Goal: Answer question/provide support

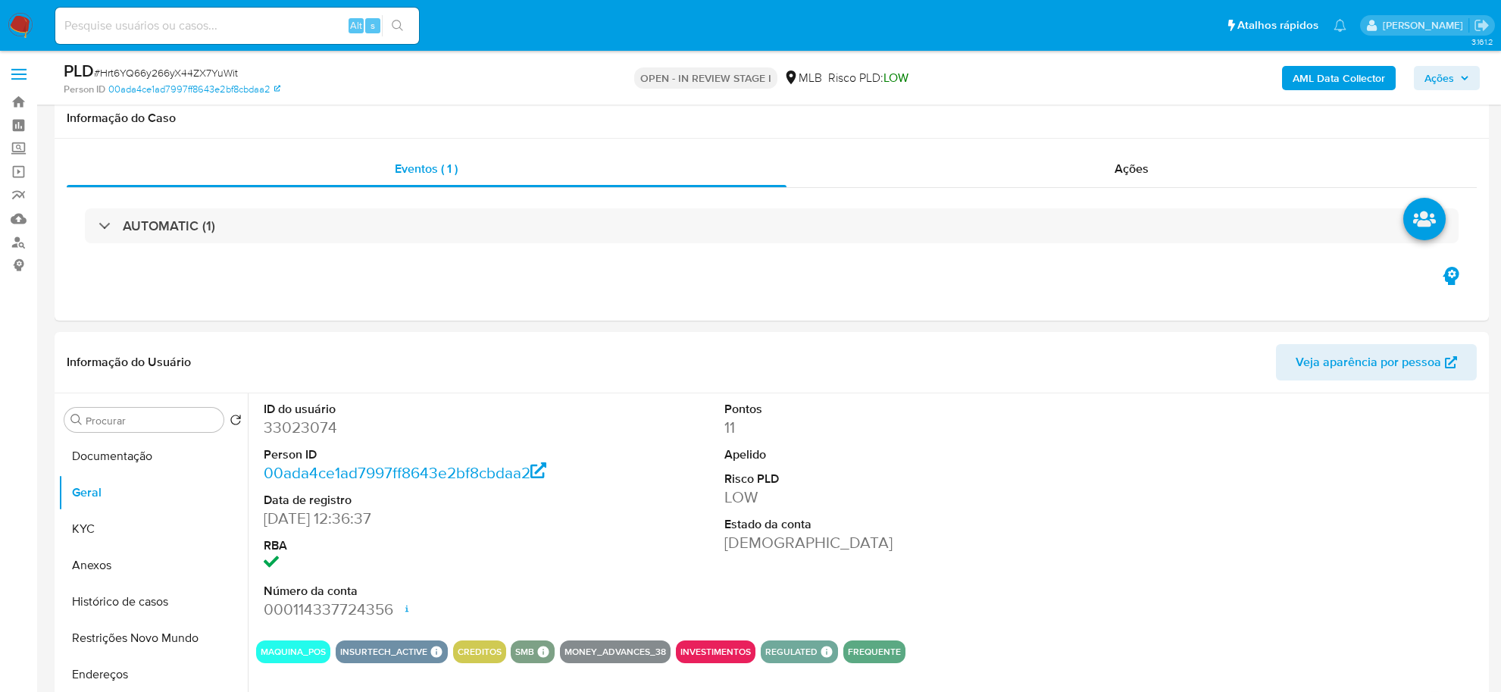
select select "10"
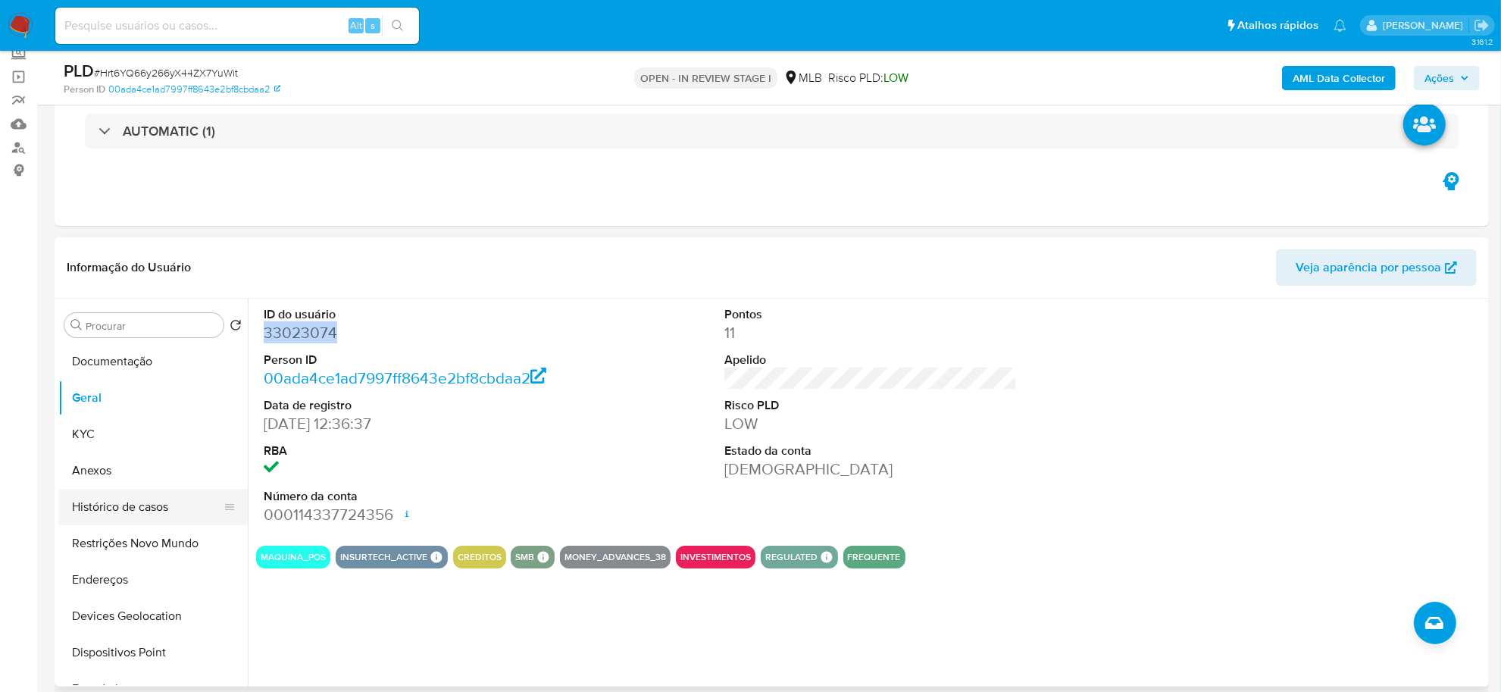
click at [130, 506] on button "Histórico de casos" at bounding box center [146, 507] width 177 height 36
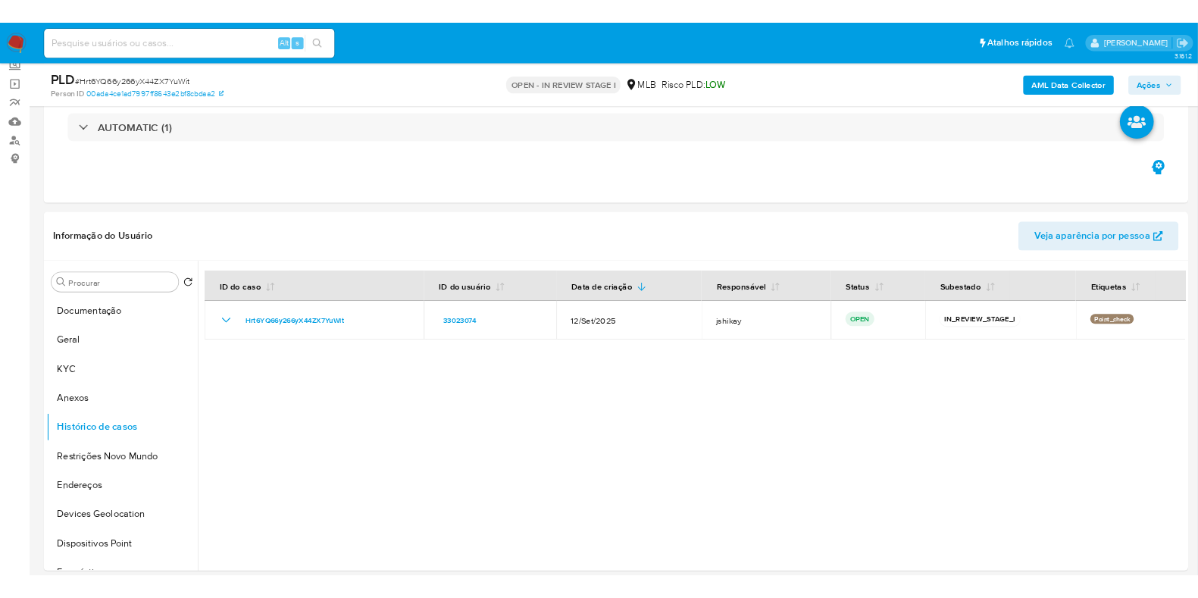
scroll to position [94, 0]
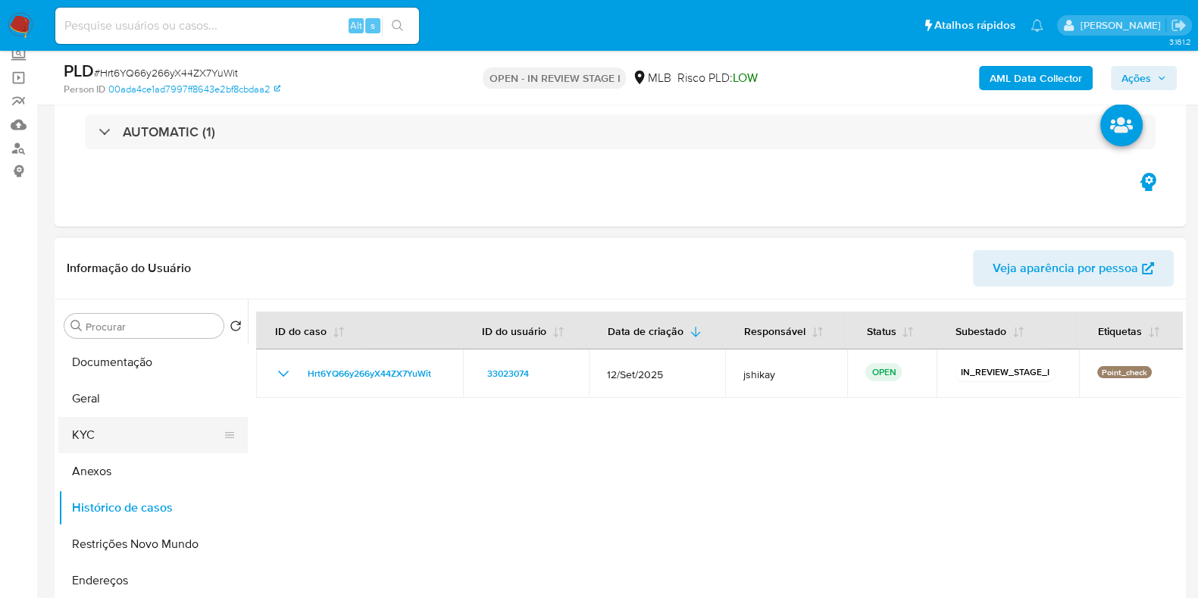
click at [130, 437] on button "KYC" at bounding box center [146, 435] width 177 height 36
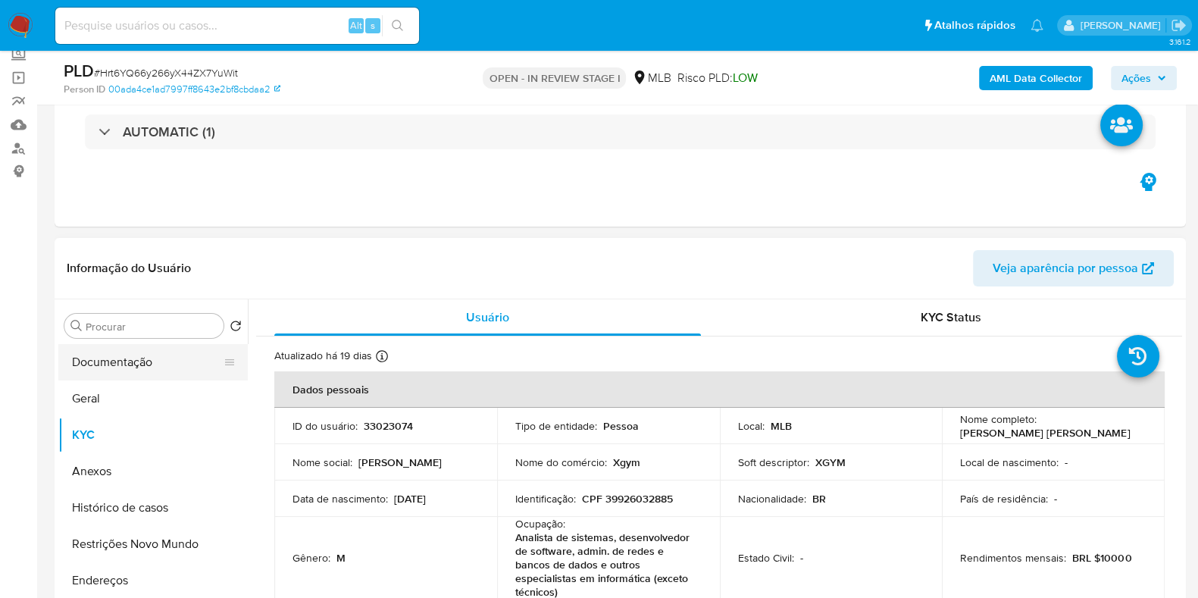
click at [121, 368] on button "Documentação" at bounding box center [146, 362] width 177 height 36
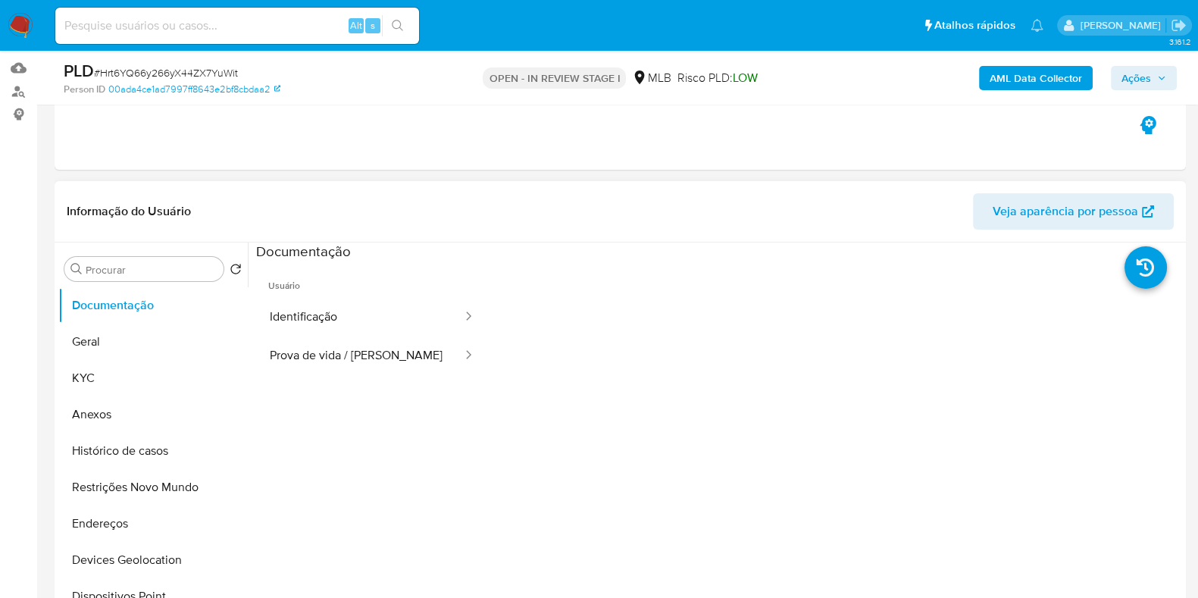
scroll to position [189, 0]
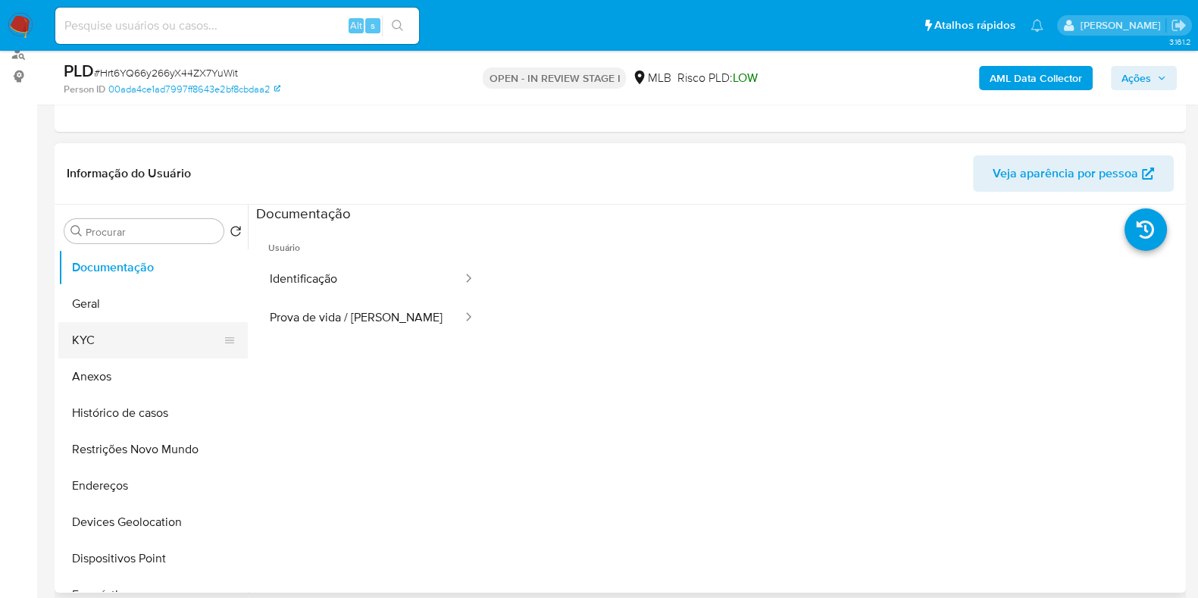
drag, startPoint x: 136, startPoint y: 341, endPoint x: 132, endPoint y: 327, distance: 14.2
click at [136, 340] on button "KYC" at bounding box center [146, 340] width 177 height 36
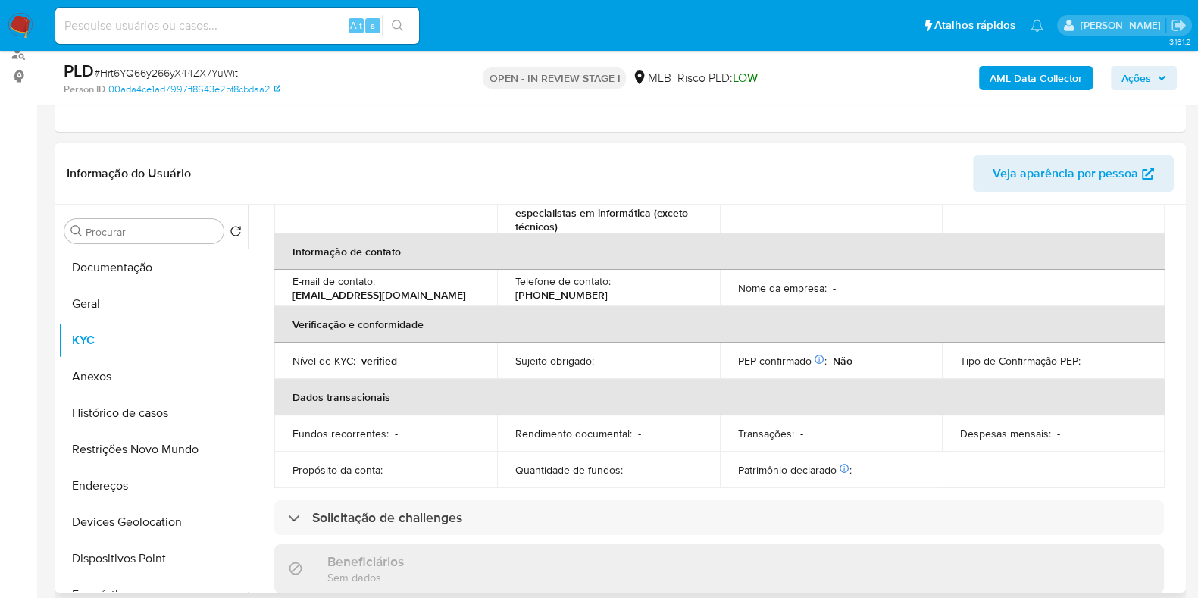
scroll to position [94, 0]
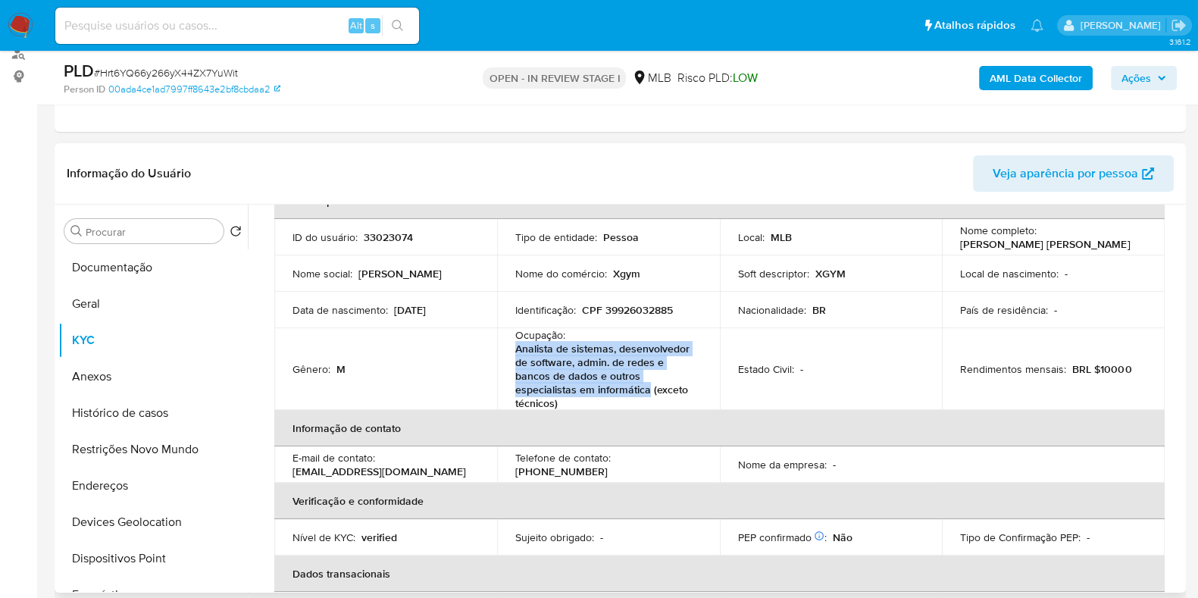
drag, startPoint x: 513, startPoint y: 348, endPoint x: 646, endPoint y: 390, distance: 139.8
click at [646, 390] on td "Ocupação : Analista de sistemas, desenvolvedor de software, admin. de redes e b…" at bounding box center [608, 369] width 223 height 82
copy p "Analista de sistemas, desenvolvedor de software, admin. de redes e bancos de da…"
